Goal: Navigation & Orientation: Find specific page/section

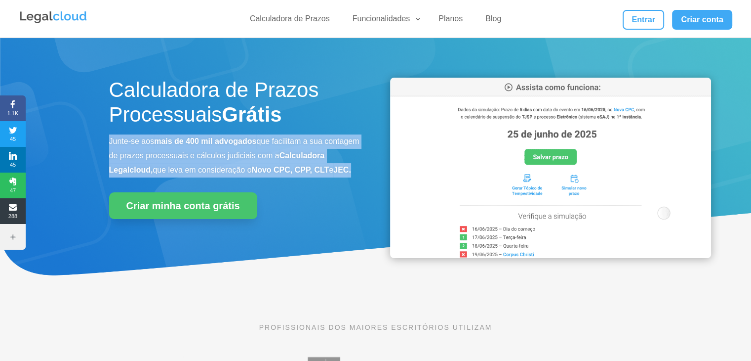
drag, startPoint x: 188, startPoint y: 182, endPoint x: 95, endPoint y: 133, distance: 105.2
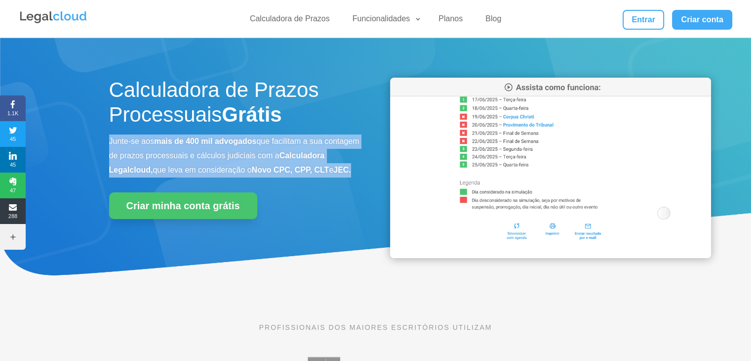
click at [95, 133] on div "Calculadora de Prazos Processuais Grátis Junte-se aos mais de 400 mil advogados…" at bounding box center [375, 167] width 751 height 259
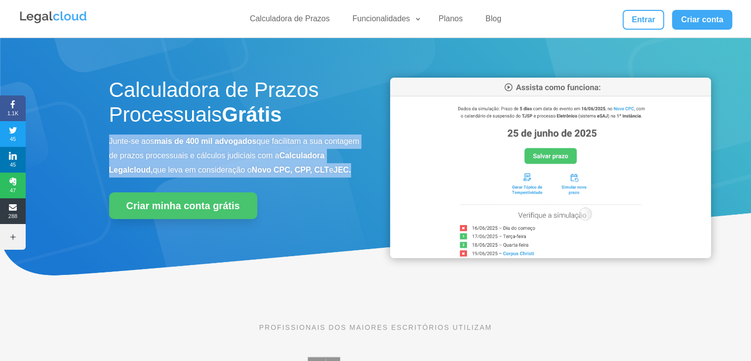
copy p "Junte-se aos mais de 400 mil advogados que facilitam a sua contagem de prazos p…"
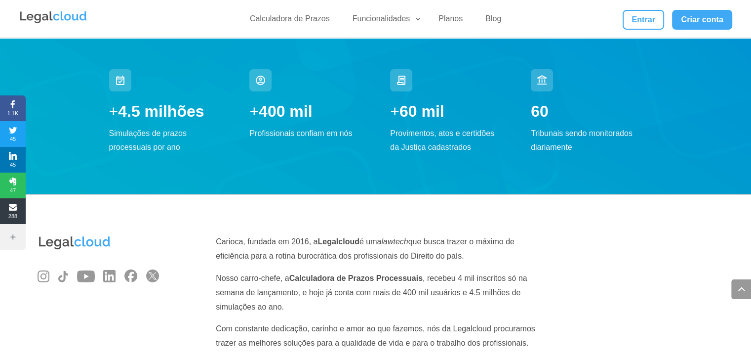
scroll to position [3365, 0]
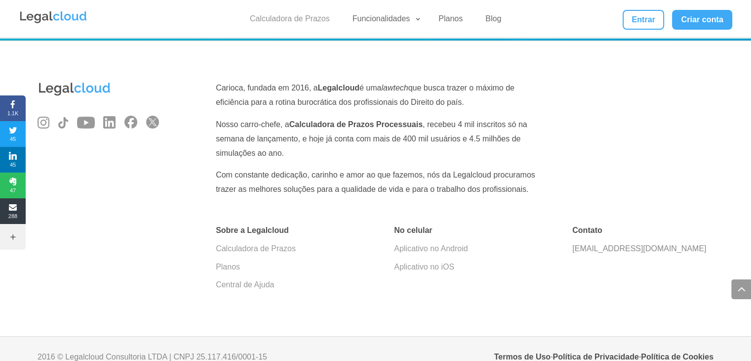
click at [310, 17] on link "Calculadora de Prazos" at bounding box center [290, 21] width 92 height 14
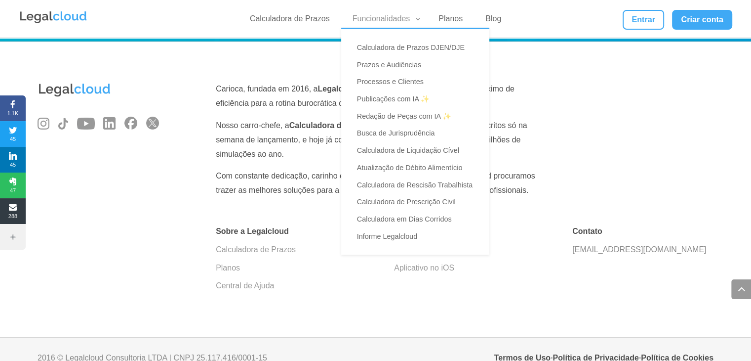
click at [407, 17] on link "Funcionalidades" at bounding box center [385, 21] width 76 height 14
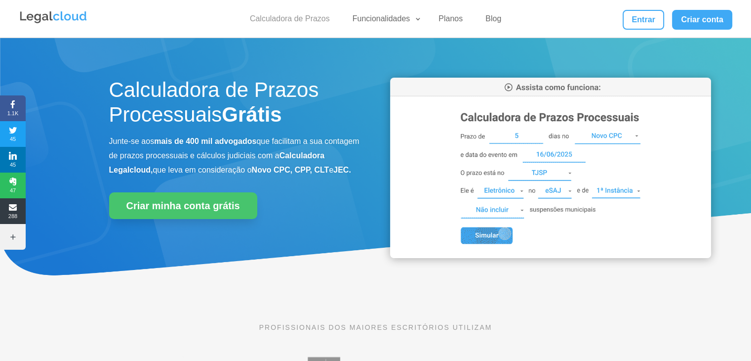
click at [311, 21] on link "Calculadora de Prazos" at bounding box center [290, 21] width 92 height 14
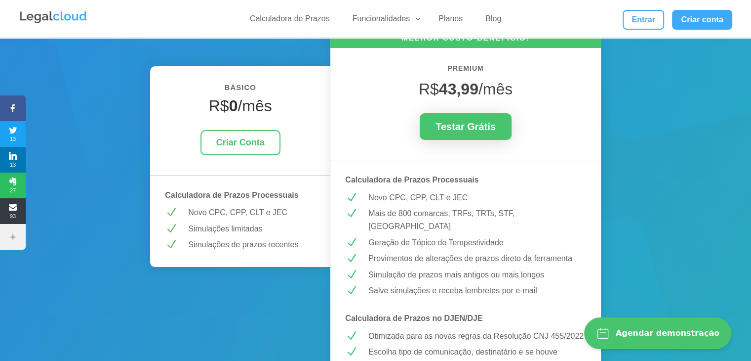
scroll to position [148, 0]
